Goal: Use online tool/utility: Utilize a website feature to perform a specific function

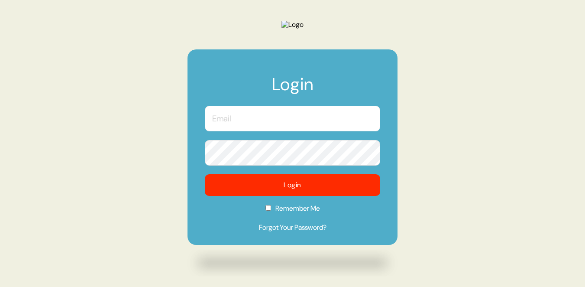
click at [249, 131] on input "text" at bounding box center [292, 119] width 175 height 26
type input "kevin@morphdev.co"
click at [205, 174] on button "Login" at bounding box center [292, 185] width 175 height 22
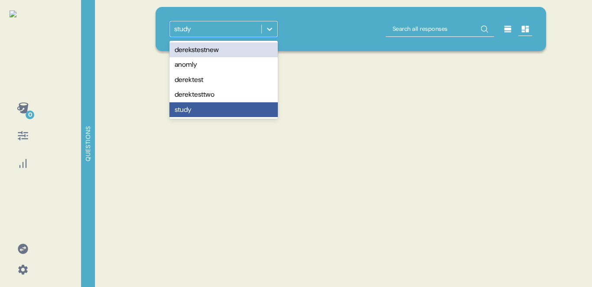
click at [270, 36] on div at bounding box center [270, 29] width 16 height 16
click at [371, 104] on div "option derekstestnew focused, 1 of 5. 5 results available. Use Up and Down to c…" at bounding box center [350, 143] width 411 height 287
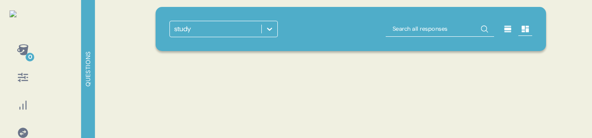
drag, startPoint x: 273, startPoint y: 35, endPoint x: 267, endPoint y: 30, distance: 7.5
click at [273, 34] on div at bounding box center [270, 29] width 16 height 16
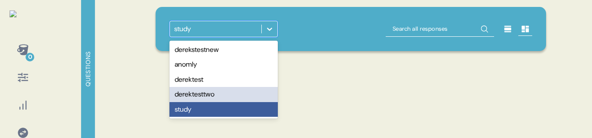
click at [257, 94] on div "derektesttwo" at bounding box center [223, 94] width 108 height 15
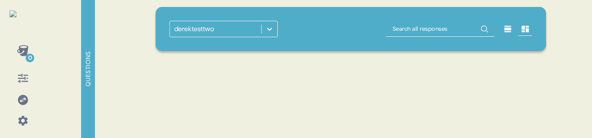
click at [108, 97] on div at bounding box center [116, 69] width 43 height 138
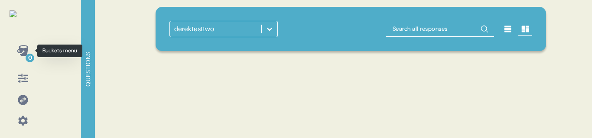
click at [29, 51] on div "0" at bounding box center [23, 50] width 21 height 21
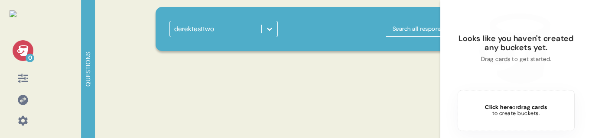
click at [526, 59] on div "Drag cards to get started." at bounding box center [516, 59] width 71 height 7
drag, startPoint x: 249, startPoint y: 97, endPoint x: 358, endPoint y: 97, distance: 109.1
click at [316, 98] on div "derektesttwo" at bounding box center [350, 69] width 411 height 138
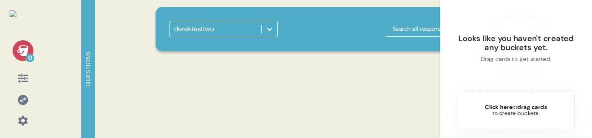
click at [265, 24] on div at bounding box center [270, 29] width 16 height 16
click at [390, 94] on div "derektesttwo" at bounding box center [350, 69] width 411 height 138
click at [299, 69] on div "derektesttwo" at bounding box center [350, 69] width 411 height 138
click at [346, 40] on div "derektesttwo" at bounding box center [350, 29] width 390 height 44
click at [263, 33] on div at bounding box center [270, 29] width 16 height 16
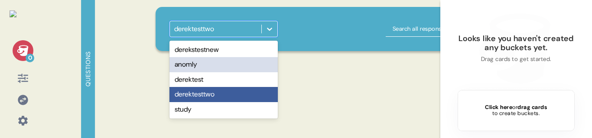
click at [244, 72] on div "anomly" at bounding box center [223, 64] width 108 height 15
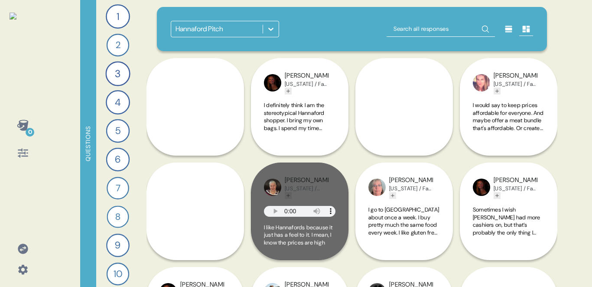
click at [274, 32] on icon at bounding box center [270, 29] width 9 height 9
